Goal: Communication & Community: Participate in discussion

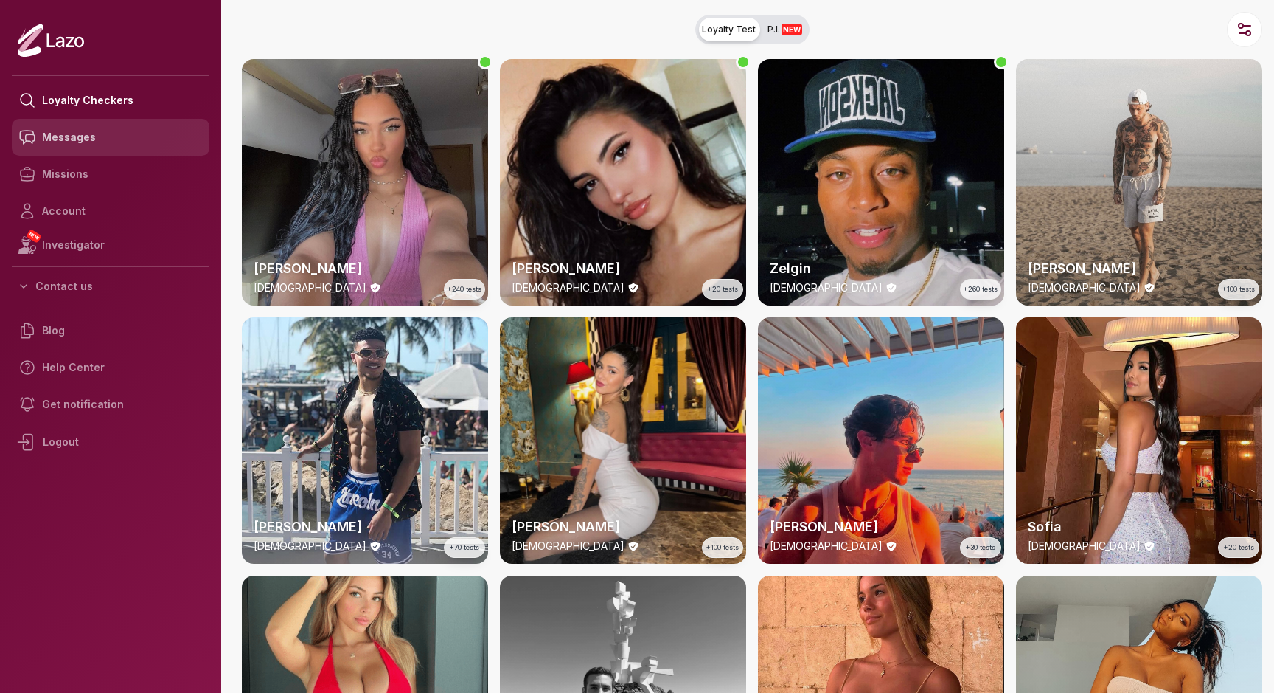
click at [73, 142] on link "Messages" at bounding box center [111, 137] width 198 height 37
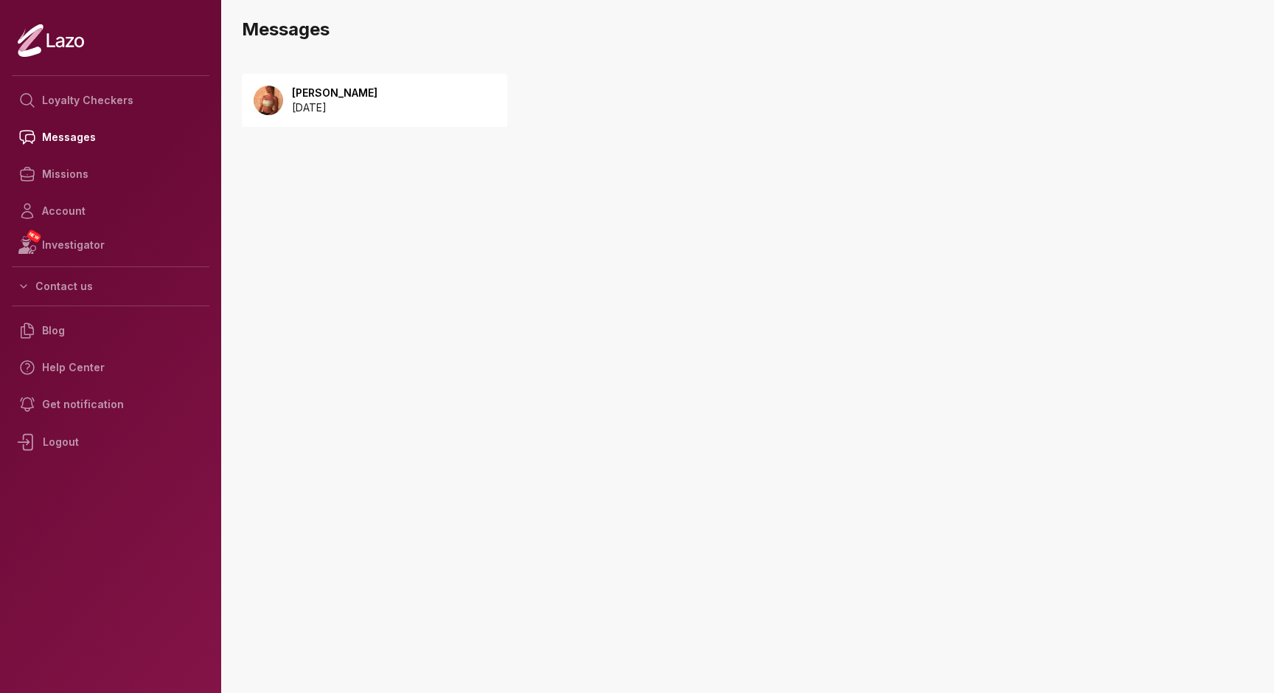
click at [325, 103] on p "2025 October 08" at bounding box center [335, 107] width 86 height 15
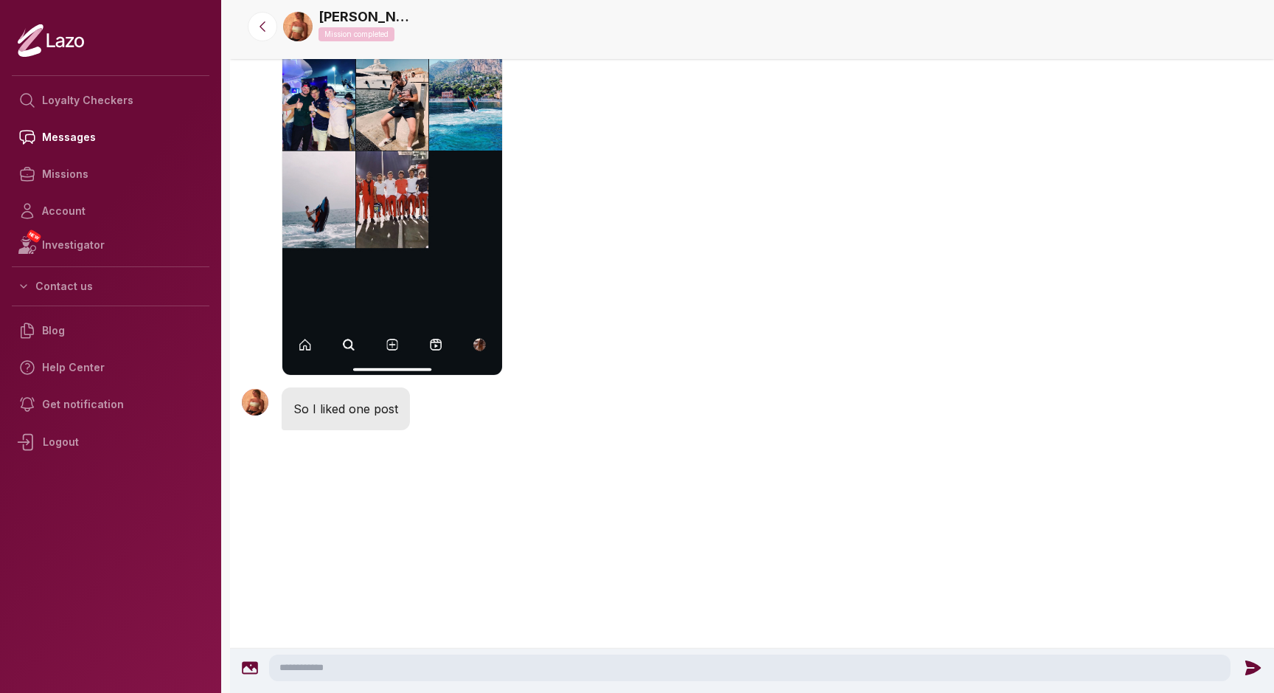
scroll to position [1039, 0]
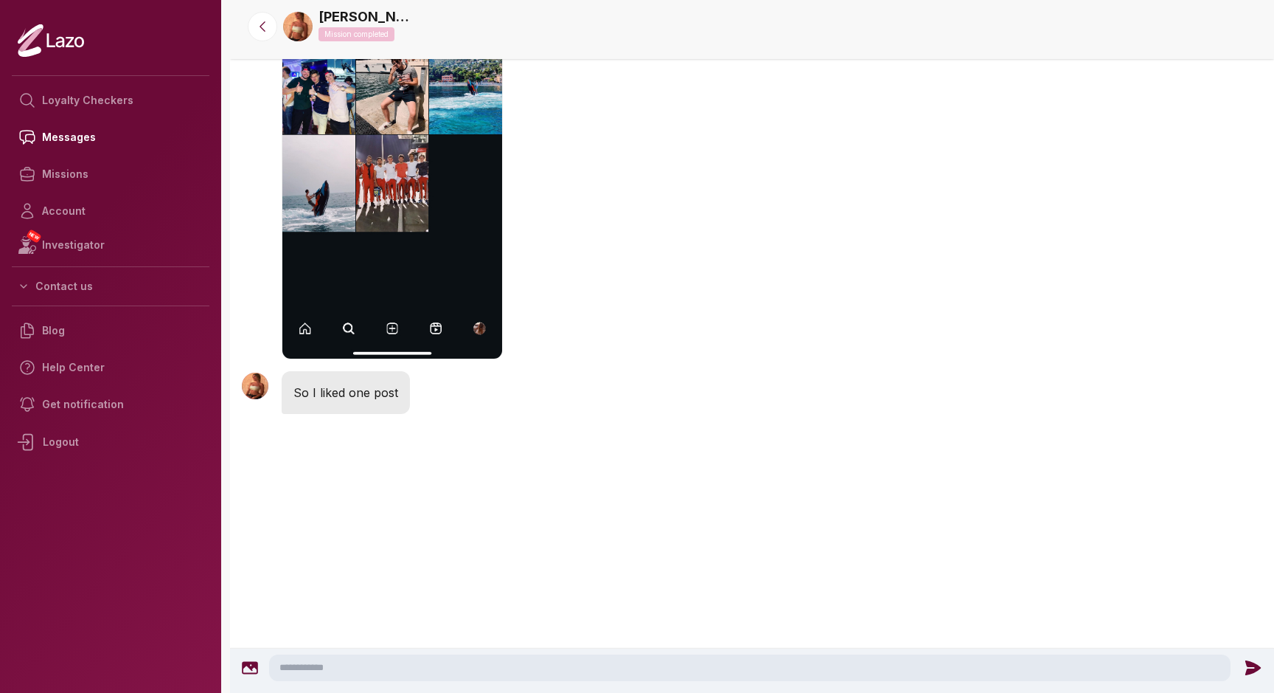
click at [303, 662] on textarea at bounding box center [750, 667] width 962 height 27
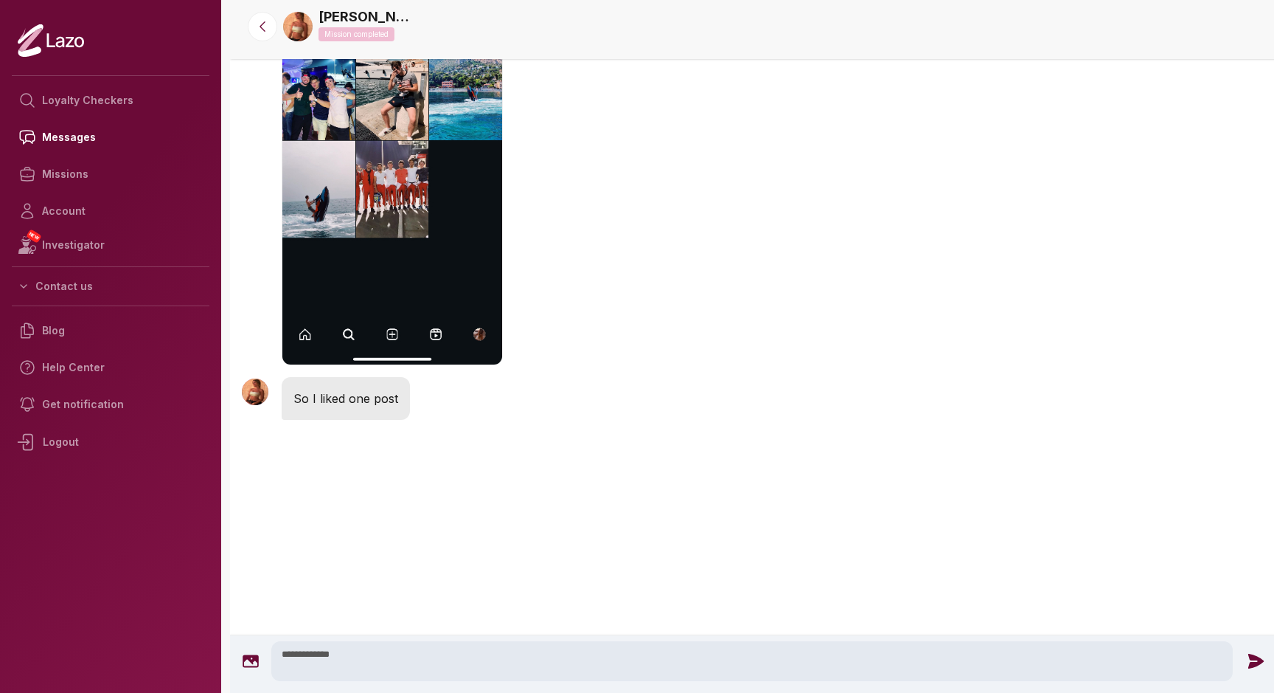
type textarea "**********"
click at [1252, 665] on icon at bounding box center [1256, 660] width 15 height 15
